Goal: Obtain resource: Obtain resource

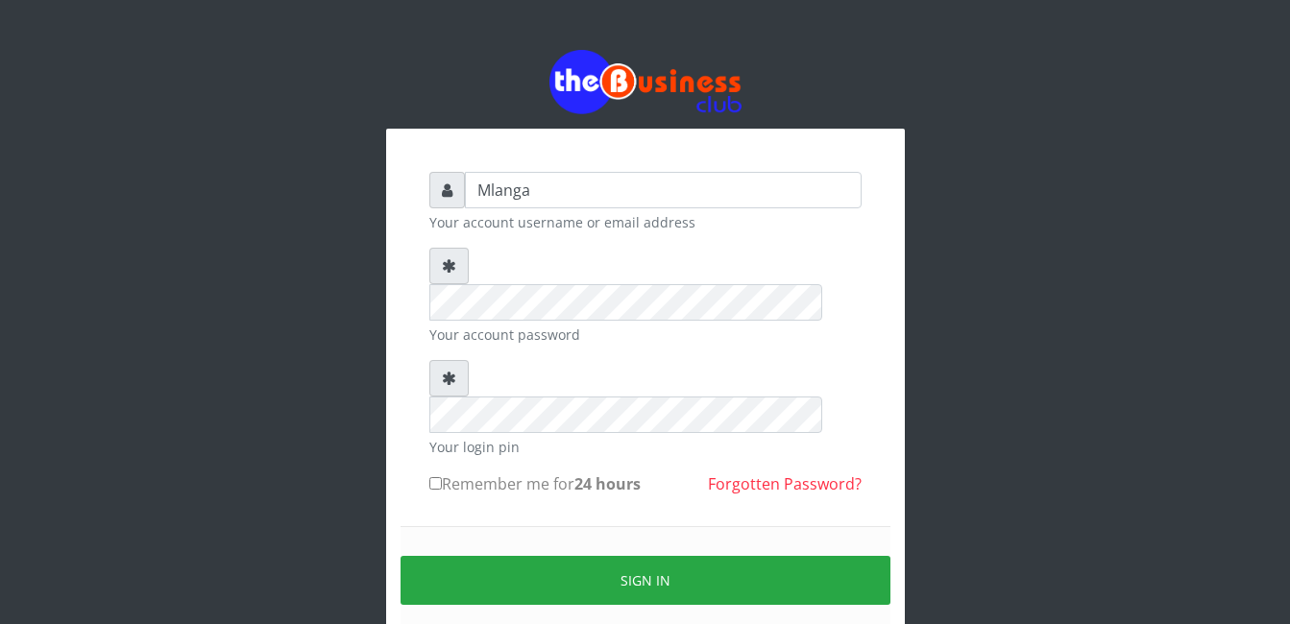
click at [284, 405] on div "Mlanga Your account username or email address Your account password Your login …" at bounding box center [645, 382] width 1095 height 765
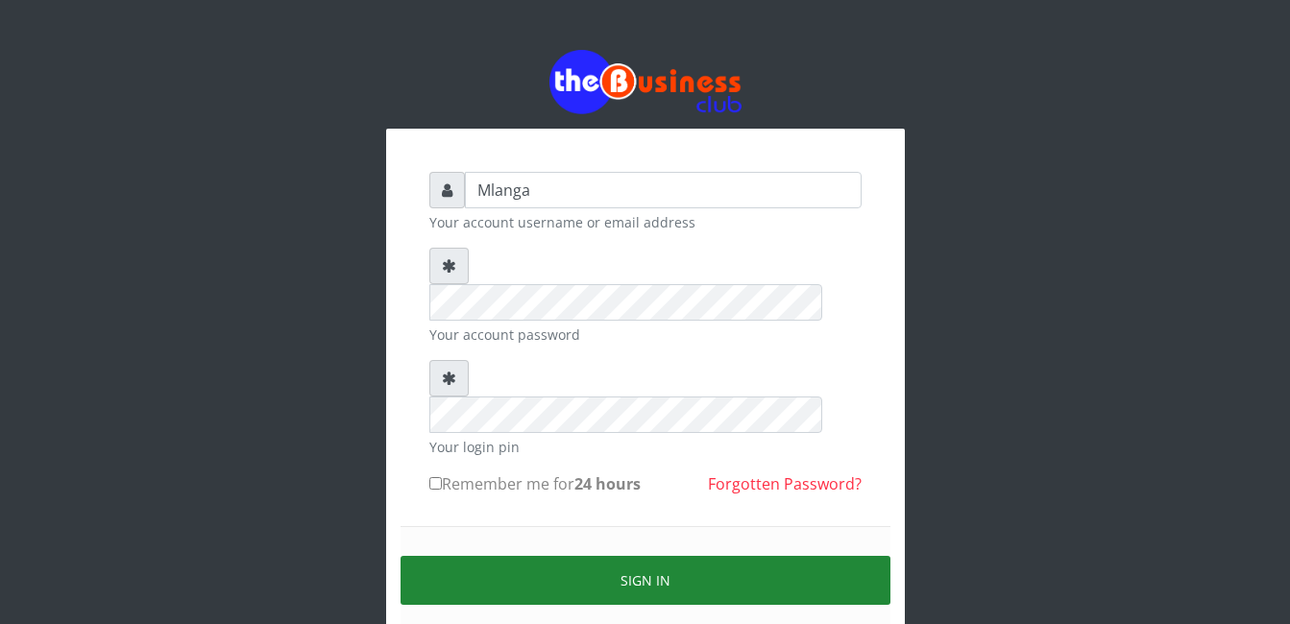
click at [679, 556] on button "Sign in" at bounding box center [646, 580] width 490 height 49
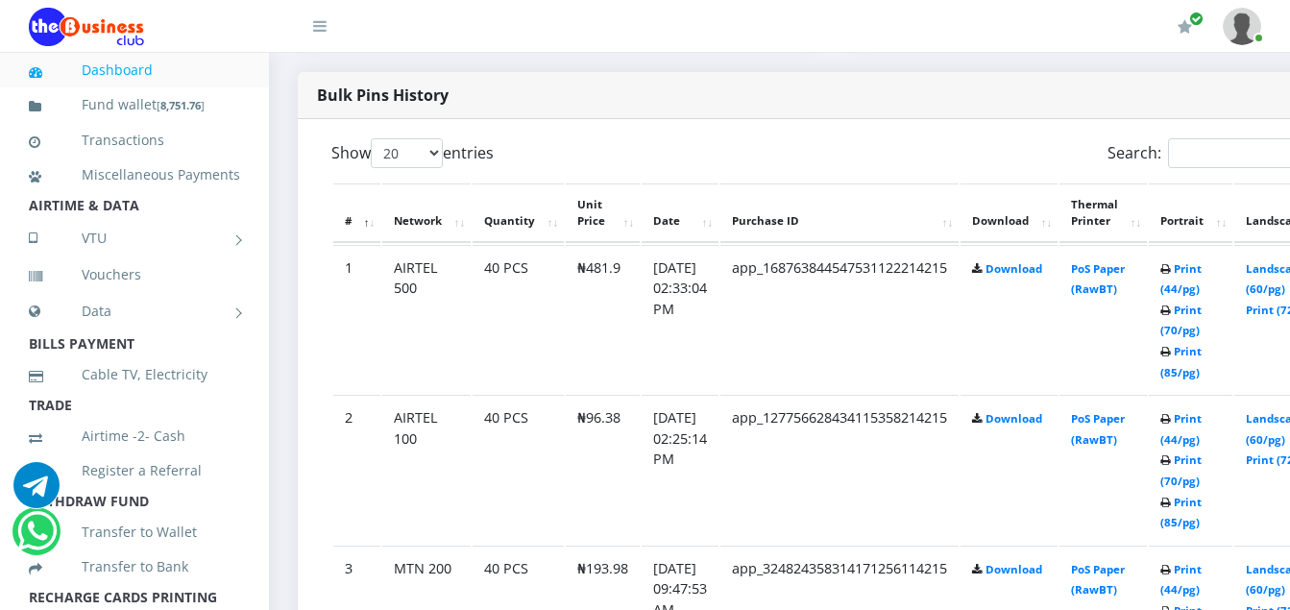
scroll to position [961, 0]
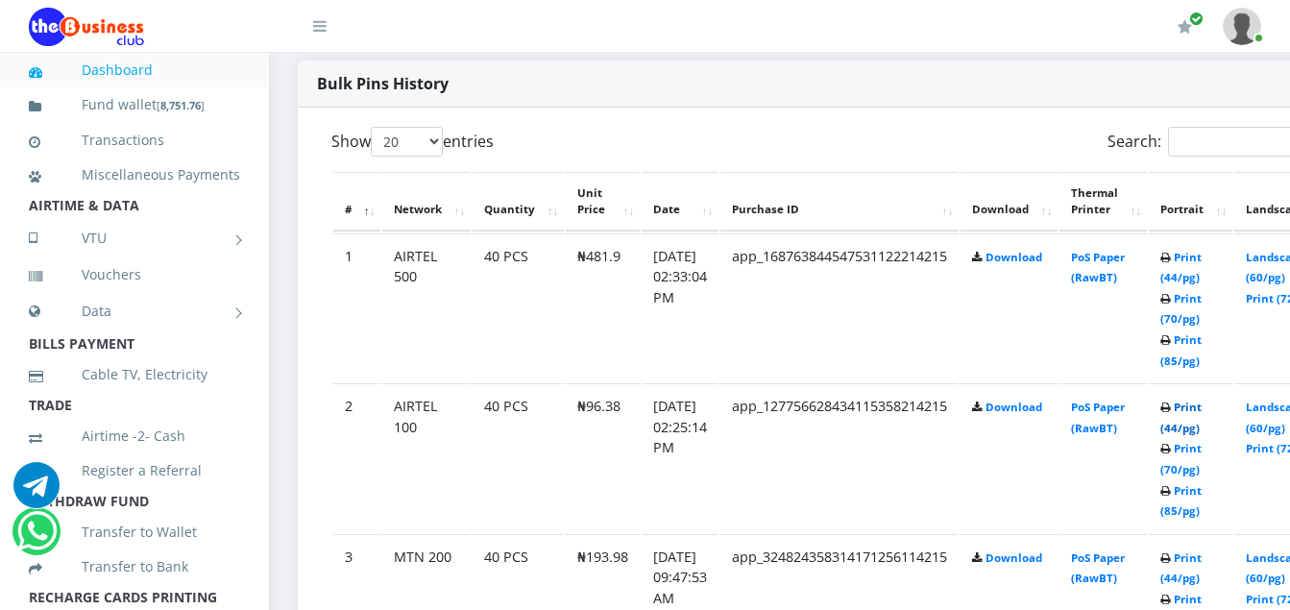
click at [1202, 410] on link "Print (44/pg)" at bounding box center [1180, 418] width 41 height 36
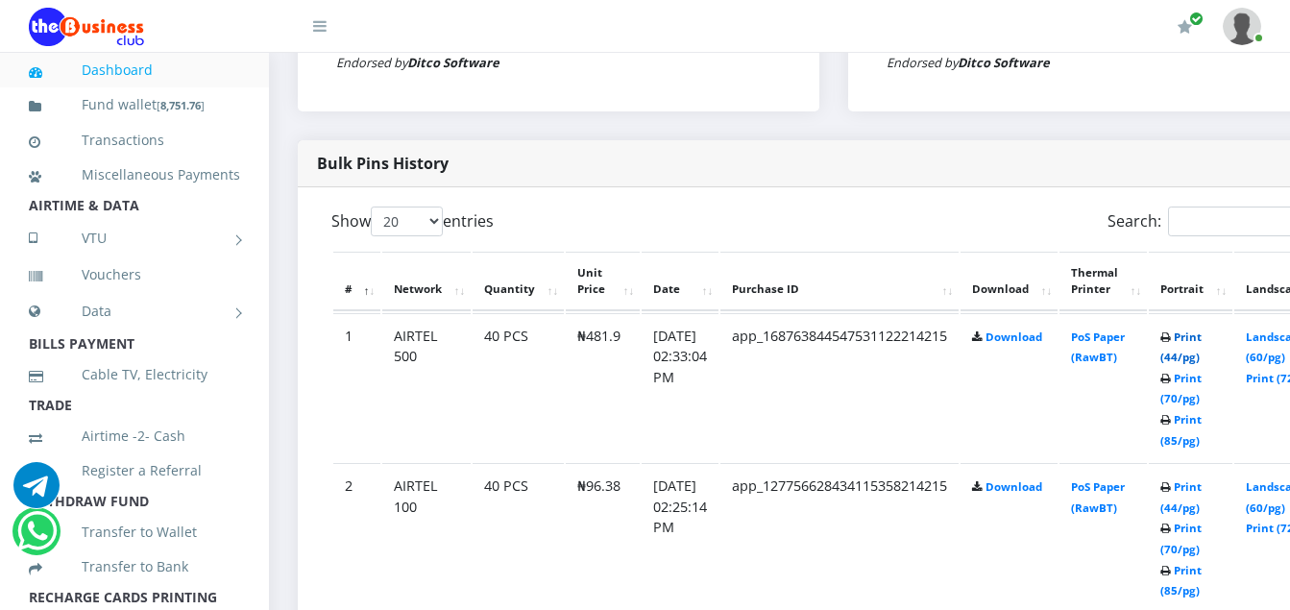
click at [1202, 340] on link "Print (44/pg)" at bounding box center [1180, 347] width 41 height 36
click at [1202, 490] on link "Print (44/pg)" at bounding box center [1180, 497] width 41 height 36
click at [1202, 339] on link "Print (44/pg)" at bounding box center [1180, 347] width 41 height 36
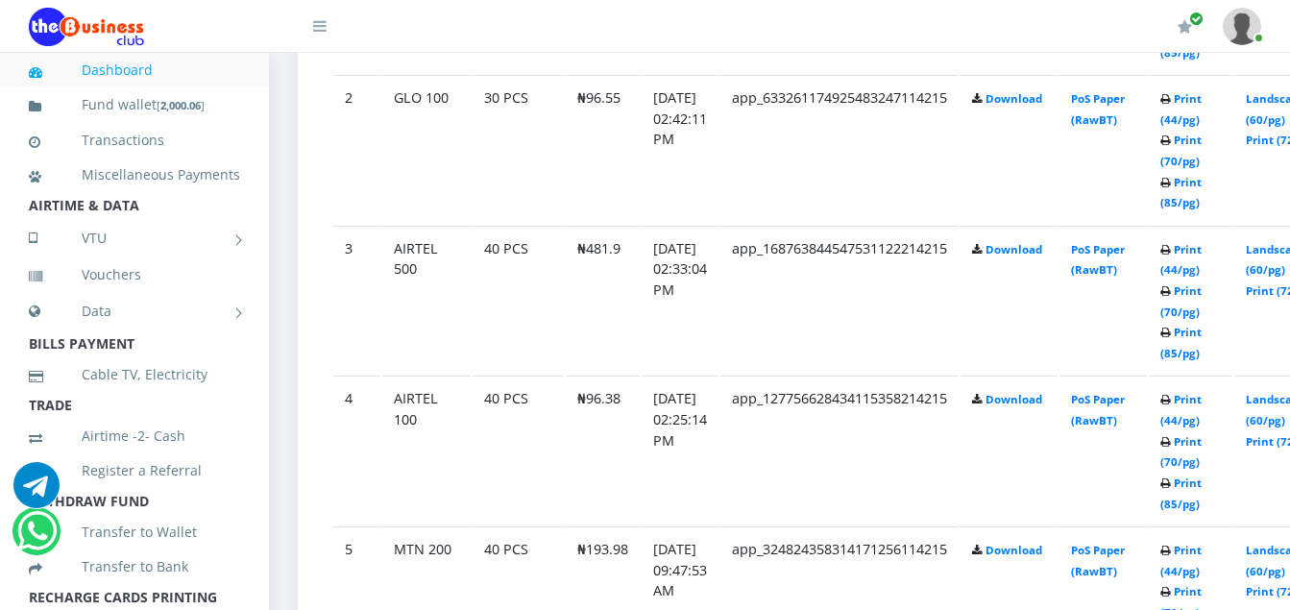
scroll to position [1760, 0]
